Goal: Transaction & Acquisition: Purchase product/service

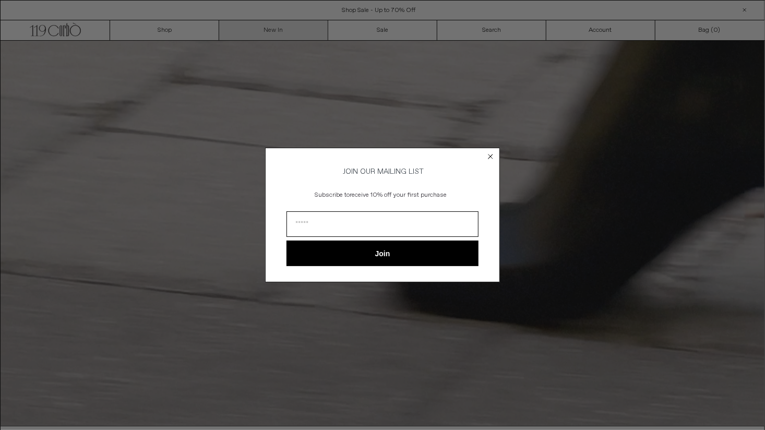
click at [257, 31] on div "Close dialog JOIN OUR MAILING LIST Subscribe to receive 10% off your first purc…" at bounding box center [382, 215] width 765 height 430
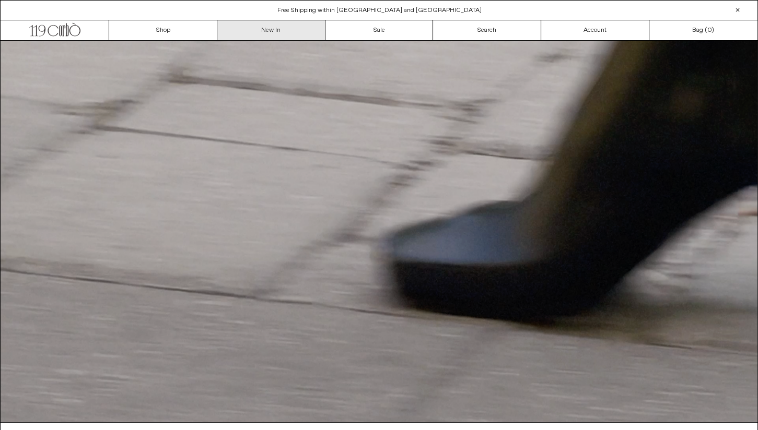
click at [286, 30] on link "New In" at bounding box center [271, 30] width 108 height 20
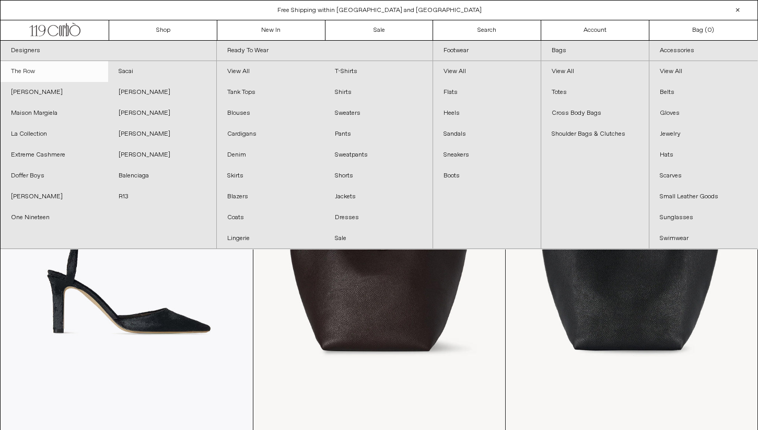
click at [36, 74] on link "The Row" at bounding box center [55, 71] width 108 height 21
click at [21, 74] on link "The Row" at bounding box center [55, 71] width 108 height 21
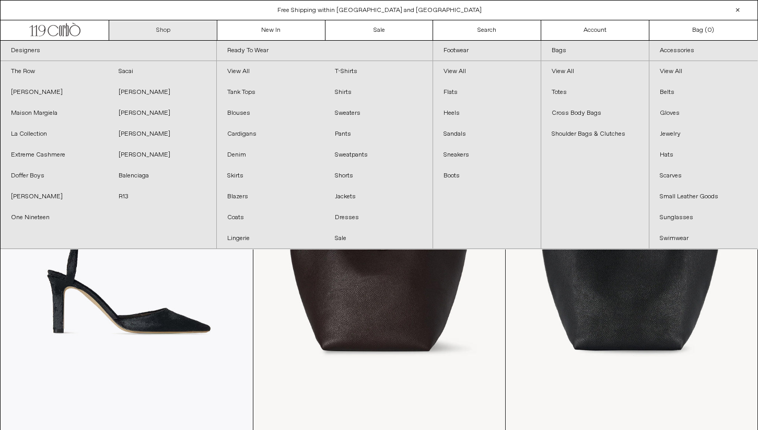
click at [162, 27] on link "Shop" at bounding box center [163, 30] width 108 height 20
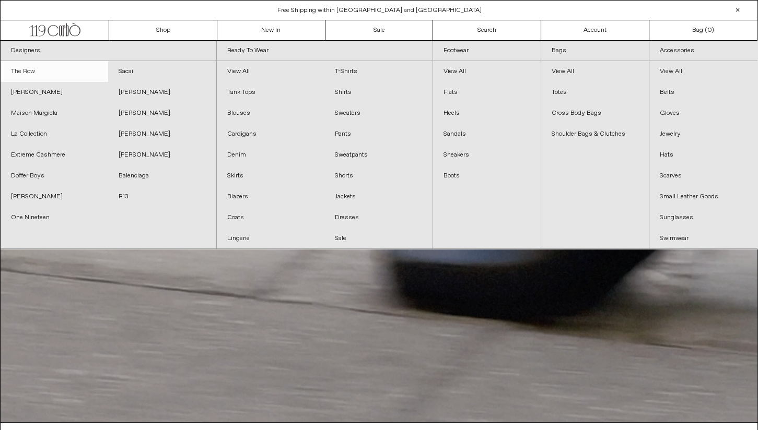
click at [17, 67] on link "The Row" at bounding box center [55, 71] width 108 height 21
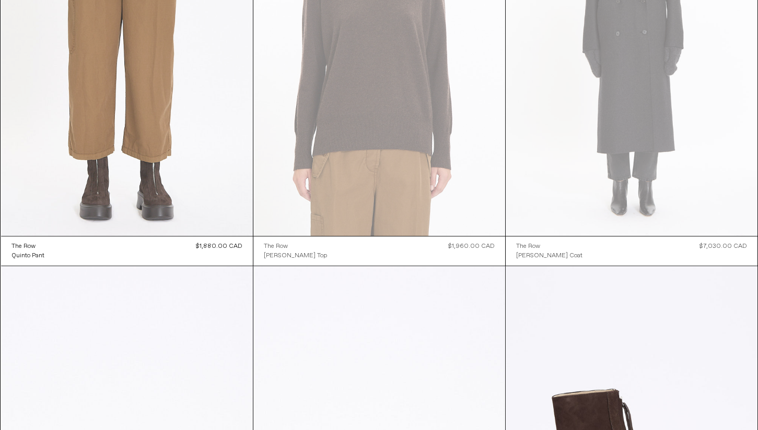
scroll to position [1392, 0]
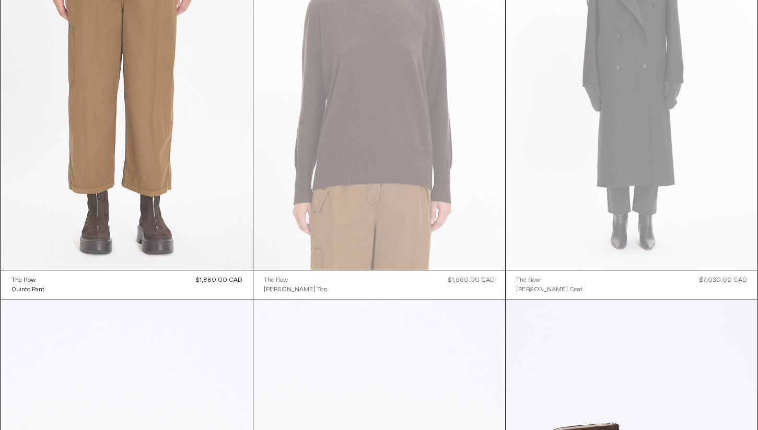
click at [183, 224] on at bounding box center [127, 80] width 252 height 377
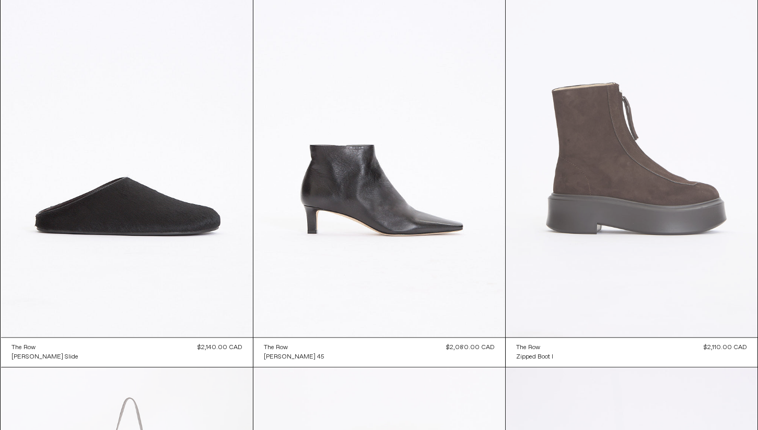
scroll to position [1740, 0]
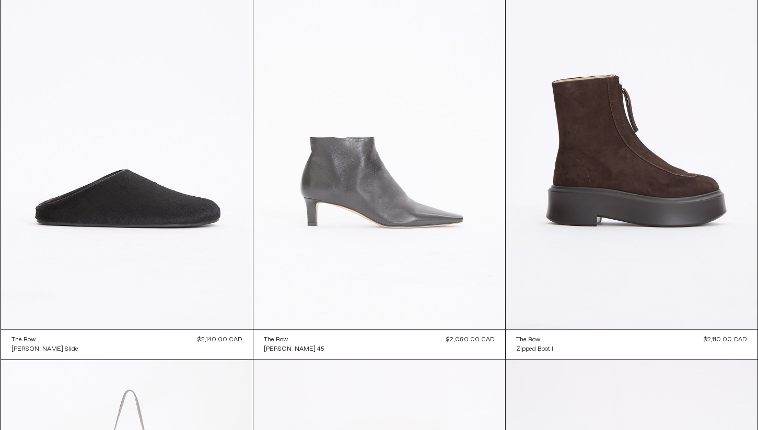
click at [385, 234] on at bounding box center [379, 140] width 252 height 377
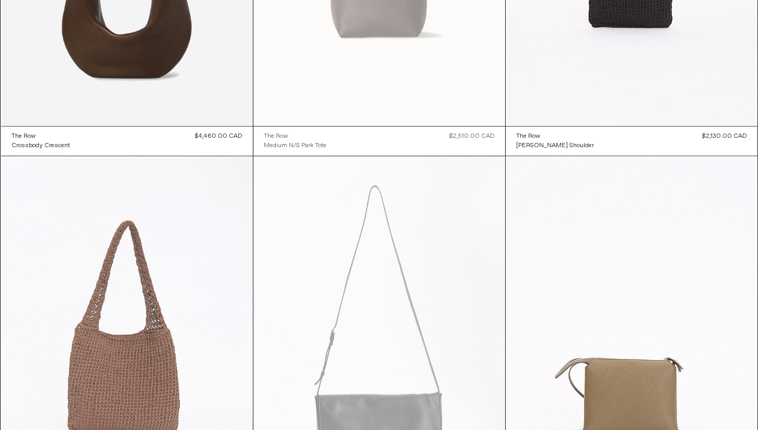
scroll to position [4085, 0]
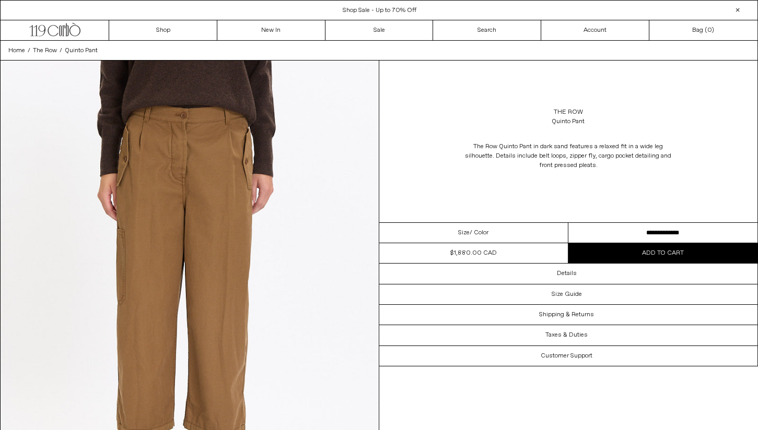
click at [601, 236] on select "**********" at bounding box center [662, 233] width 189 height 20
